Goal: Check status: Check status

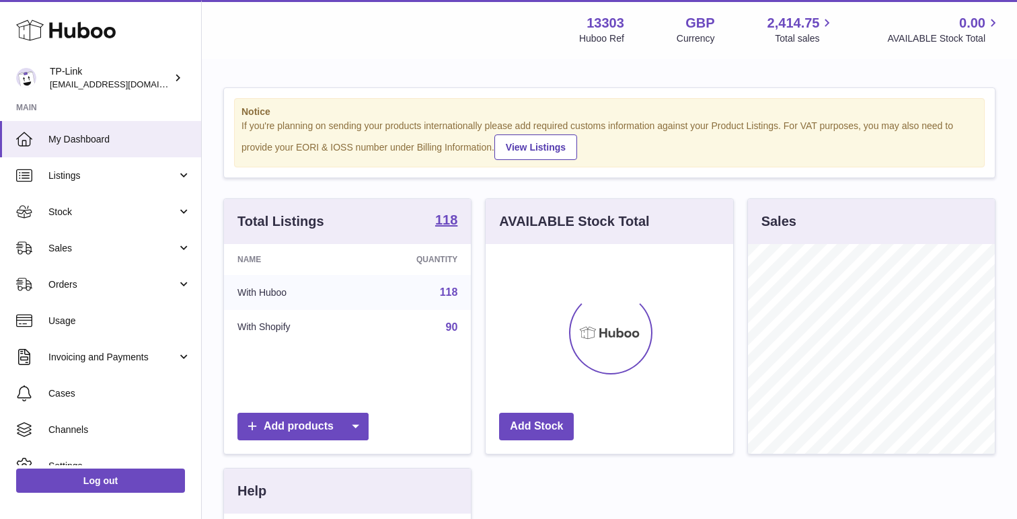
scroll to position [210, 247]
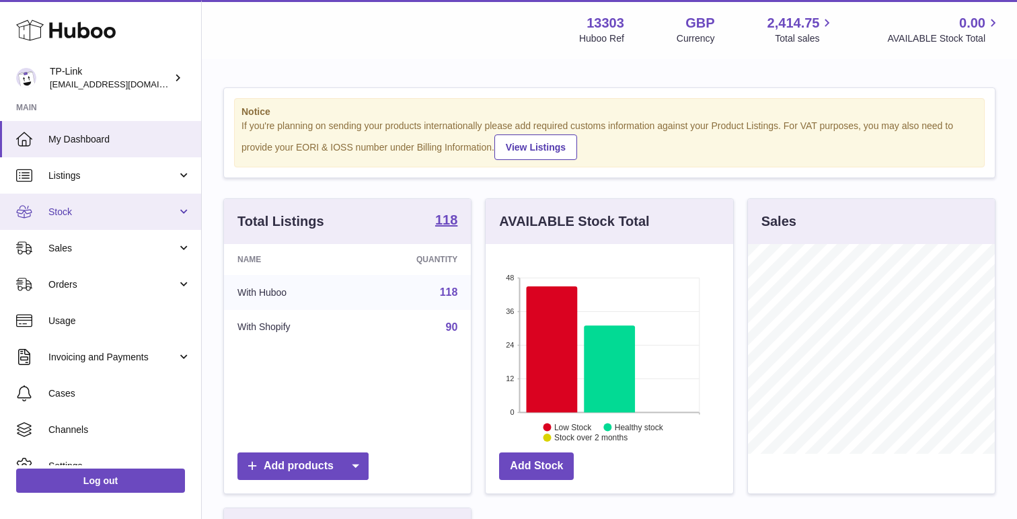
click at [149, 212] on span "Stock" at bounding box center [112, 212] width 128 height 13
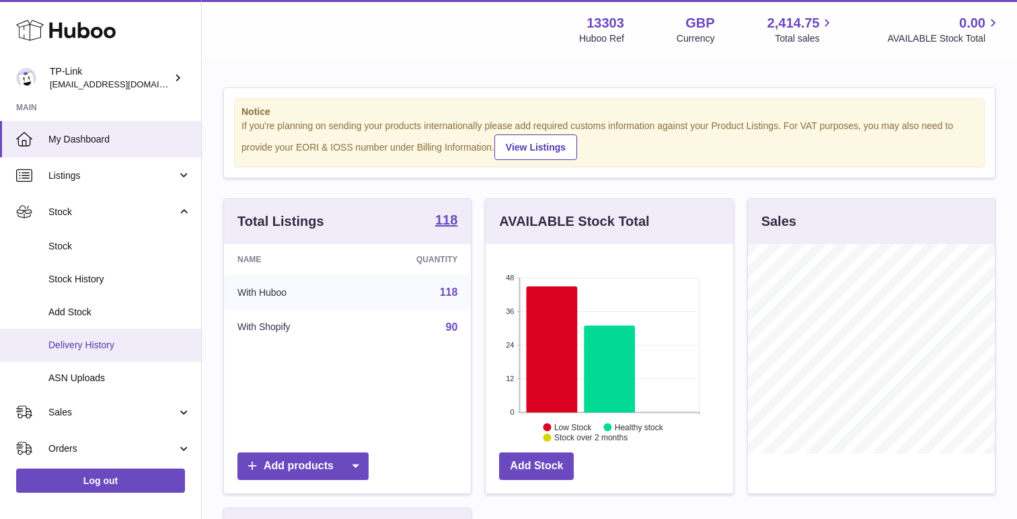
click at [106, 342] on span "Delivery History" at bounding box center [119, 345] width 143 height 13
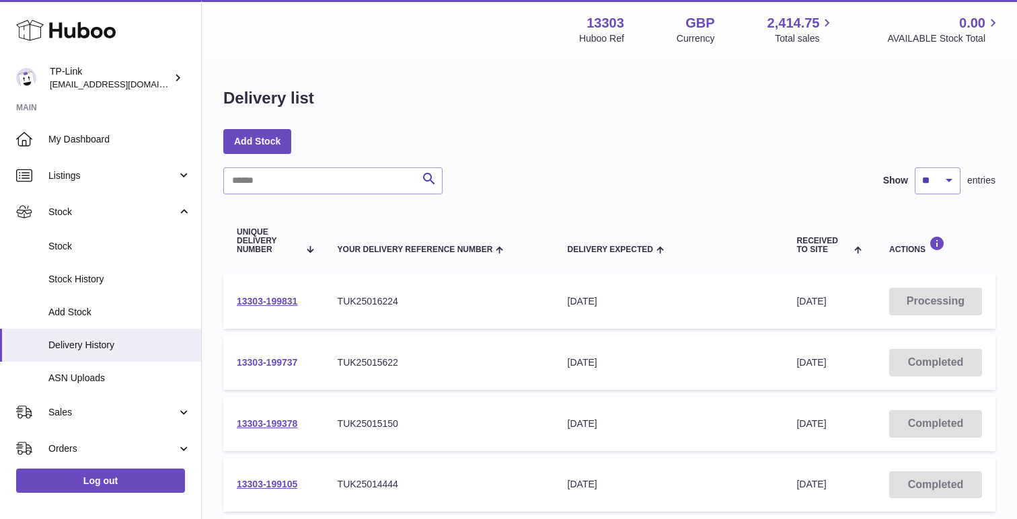
click at [280, 360] on link "13303-199737" at bounding box center [267, 362] width 61 height 11
click at [282, 297] on link "13303-199831" at bounding box center [267, 301] width 61 height 11
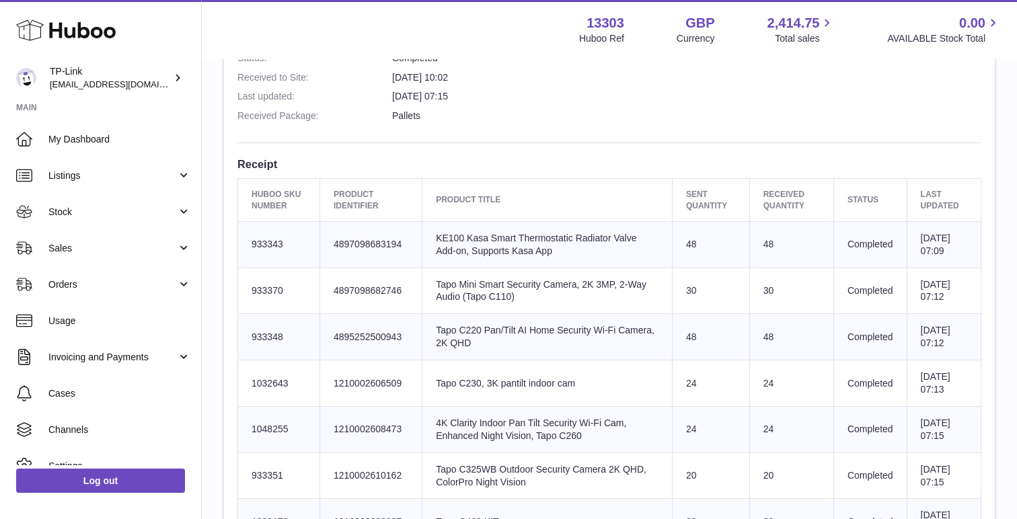
scroll to position [410, 0]
drag, startPoint x: 722, startPoint y: 192, endPoint x: 750, endPoint y: 198, distance: 28.1
click at [749, 198] on th "Sent Quantity" at bounding box center [710, 201] width 77 height 42
drag, startPoint x: 823, startPoint y: 198, endPoint x: 787, endPoint y: 189, distance: 37.3
click at [787, 189] on th "Received Quantity" at bounding box center [791, 201] width 84 height 42
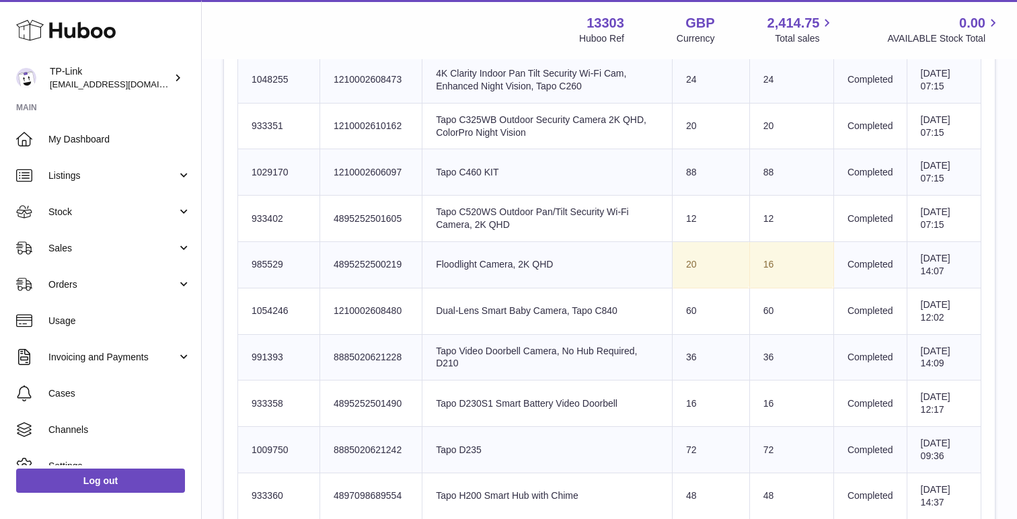
scroll to position [761, 0]
click at [789, 288] on td "16" at bounding box center [791, 264] width 84 height 46
click at [811, 288] on td "16" at bounding box center [791, 264] width 84 height 46
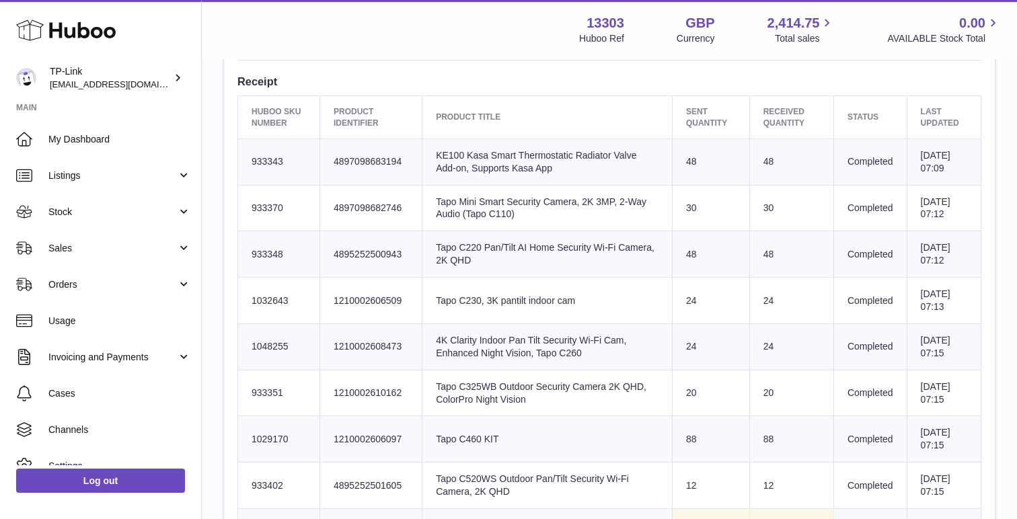
scroll to position [493, 0]
drag, startPoint x: 802, startPoint y: 165, endPoint x: 715, endPoint y: 165, distance: 86.7
click at [715, 165] on tr "Huboo SKU Number 933343 Client Identifier 4897098683194 Product title KE100 Kas…" at bounding box center [609, 163] width 743 height 46
click at [715, 165] on td "Sent Quantity 48" at bounding box center [710, 163] width 77 height 46
click at [795, 221] on td "30" at bounding box center [791, 209] width 84 height 46
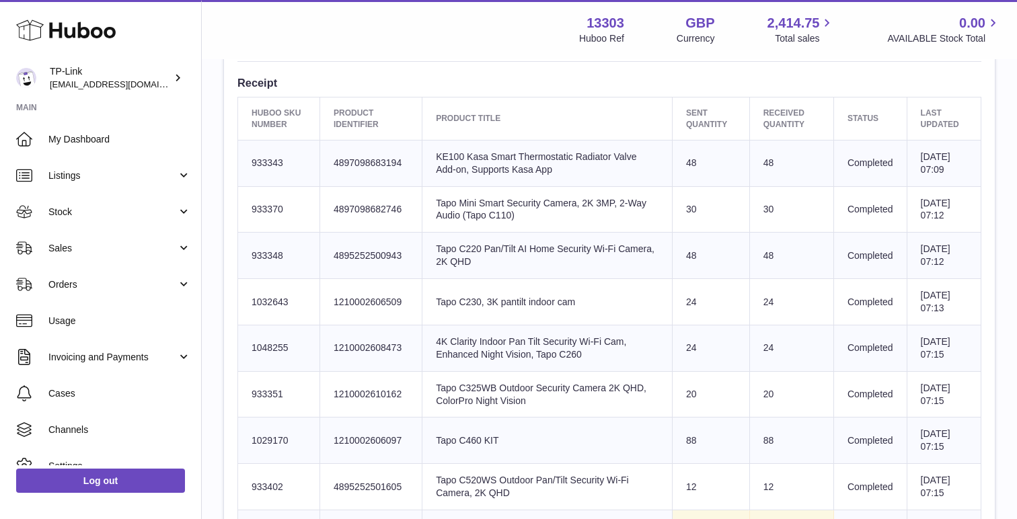
click at [882, 169] on td "Completed" at bounding box center [869, 163] width 73 height 46
click at [890, 225] on td "Completed" at bounding box center [869, 209] width 73 height 46
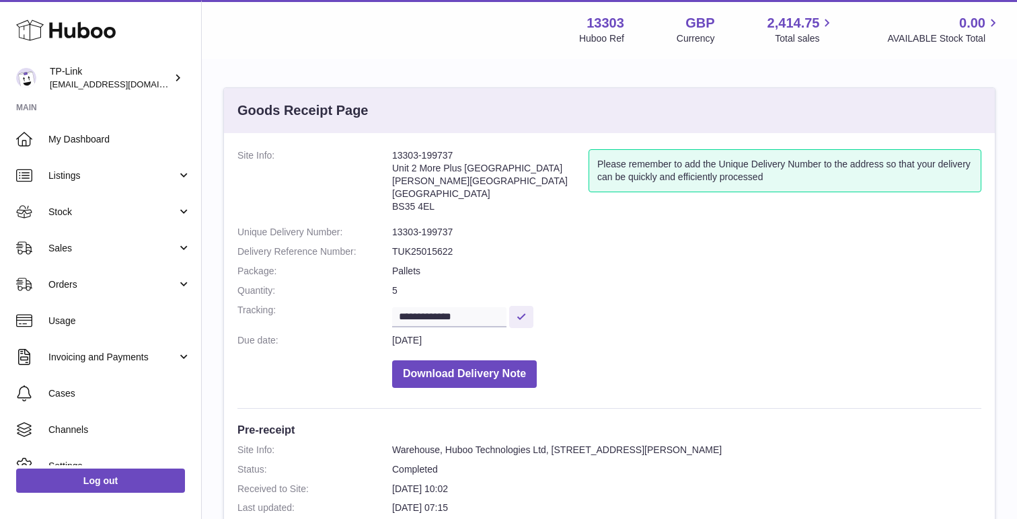
scroll to position [0, 0]
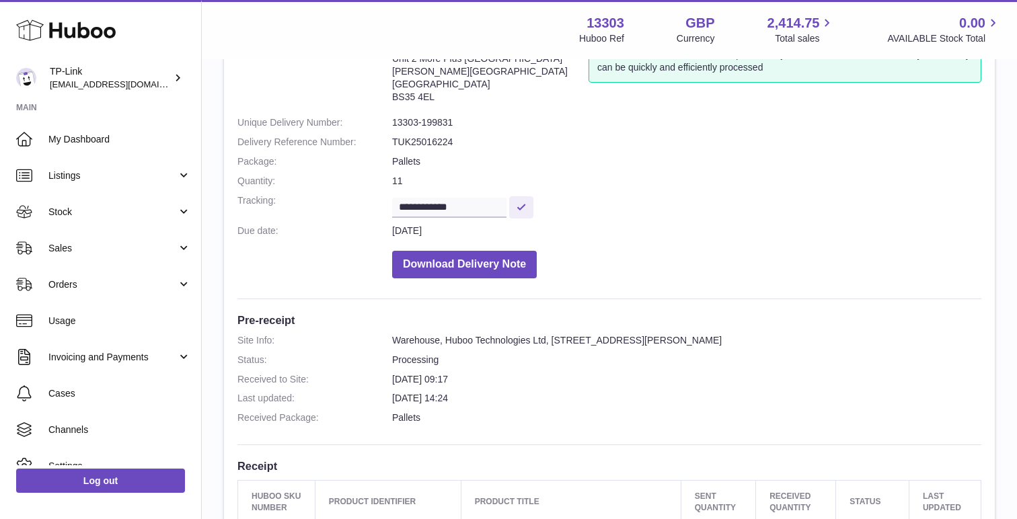
scroll to position [311, 0]
